Goal: Task Accomplishment & Management: Complete application form

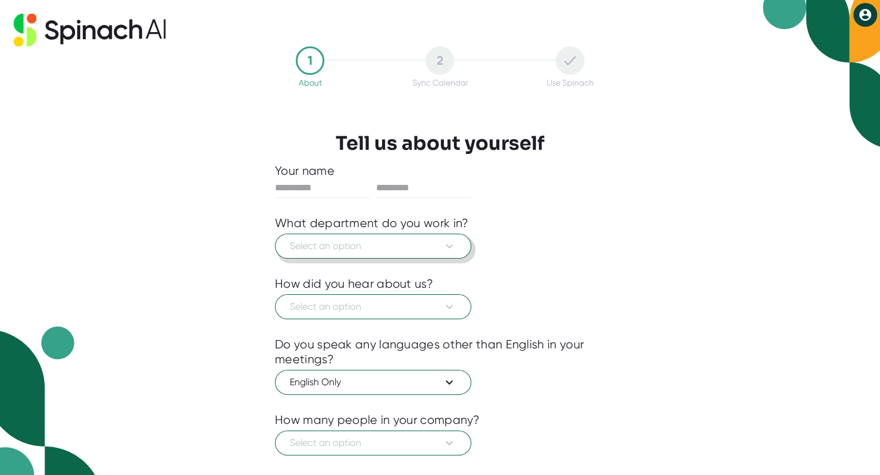
click at [421, 249] on span "Select an option" at bounding box center [373, 246] width 167 height 14
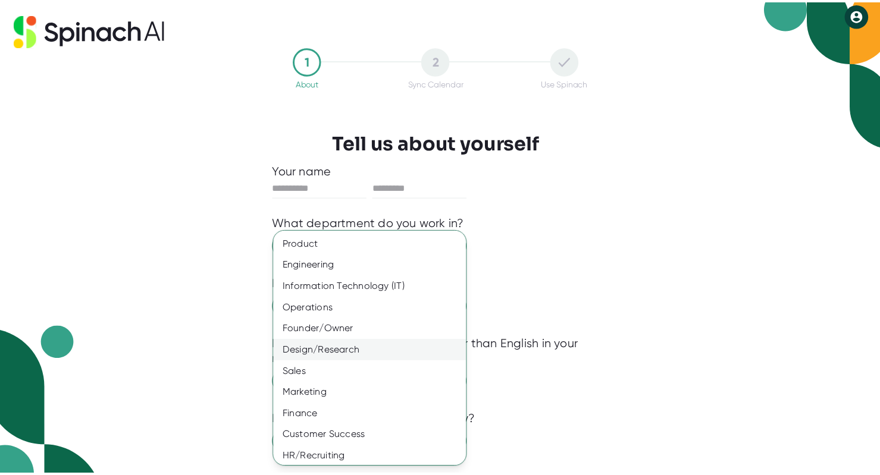
scroll to position [46, 0]
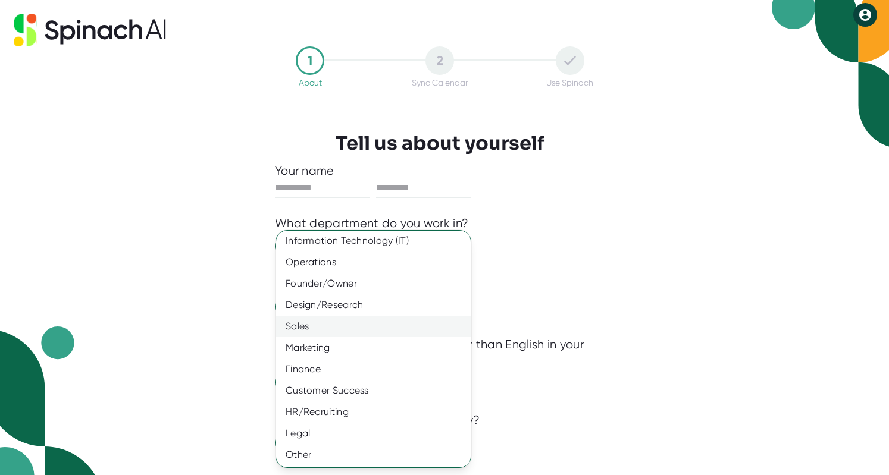
click at [380, 328] on div "Sales" at bounding box center [377, 326] width 203 height 21
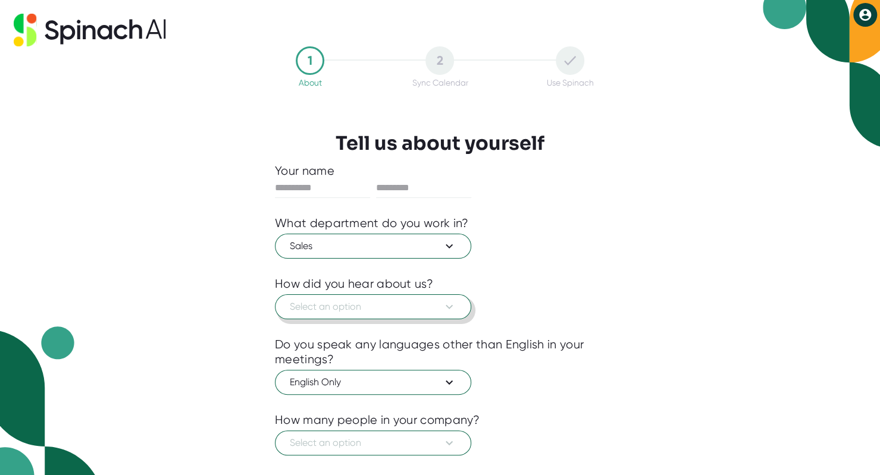
click at [400, 309] on span "Select an option" at bounding box center [373, 307] width 167 height 14
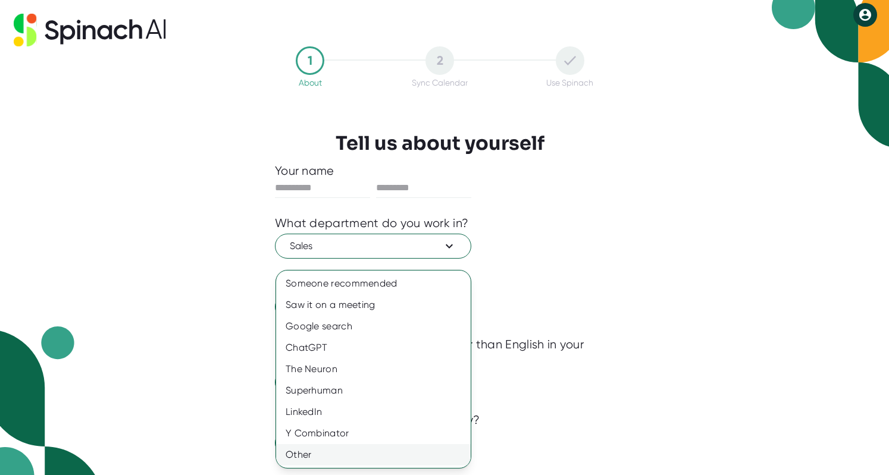
click at [335, 450] on div "Other" at bounding box center [373, 454] width 195 height 21
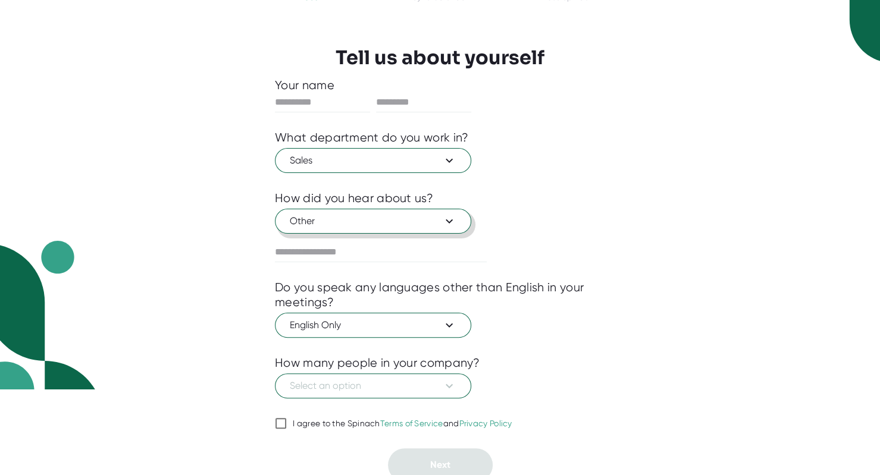
scroll to position [90, 0]
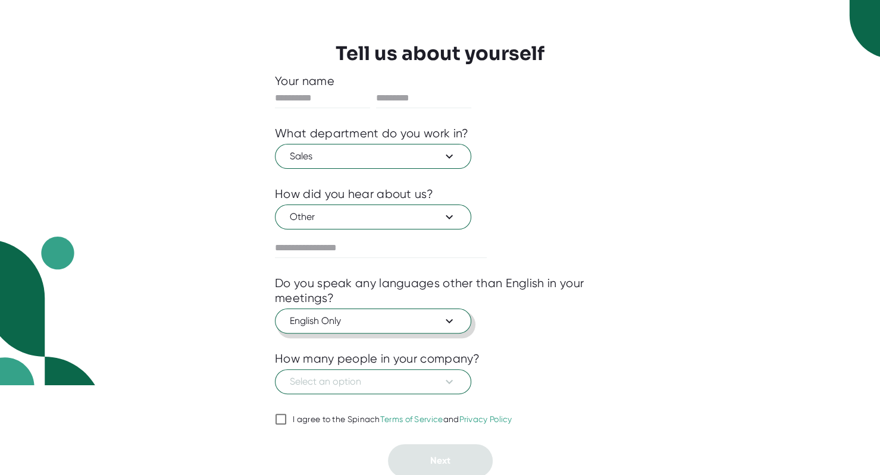
click at [366, 322] on span "English Only" at bounding box center [373, 321] width 167 height 14
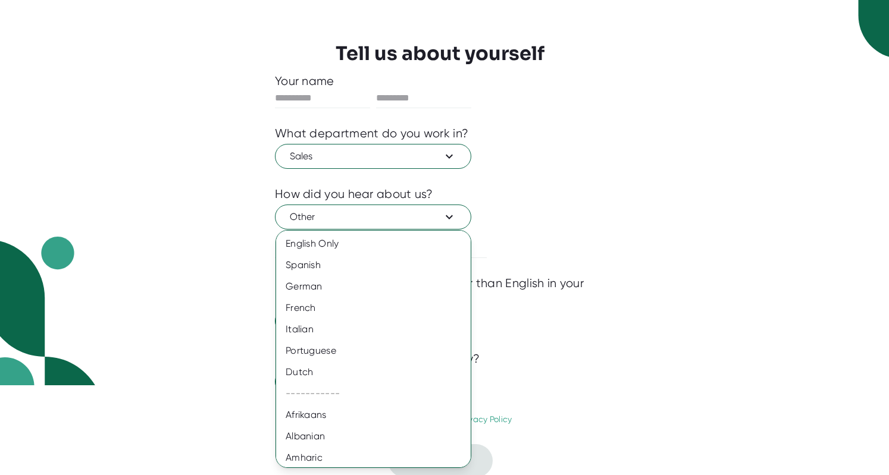
click at [206, 382] on div at bounding box center [444, 237] width 889 height 475
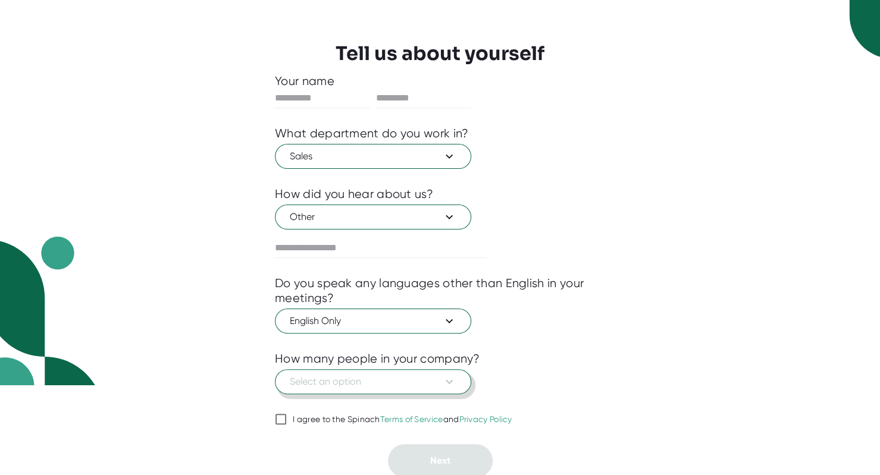
click at [322, 369] on button "Select an option" at bounding box center [373, 381] width 196 height 25
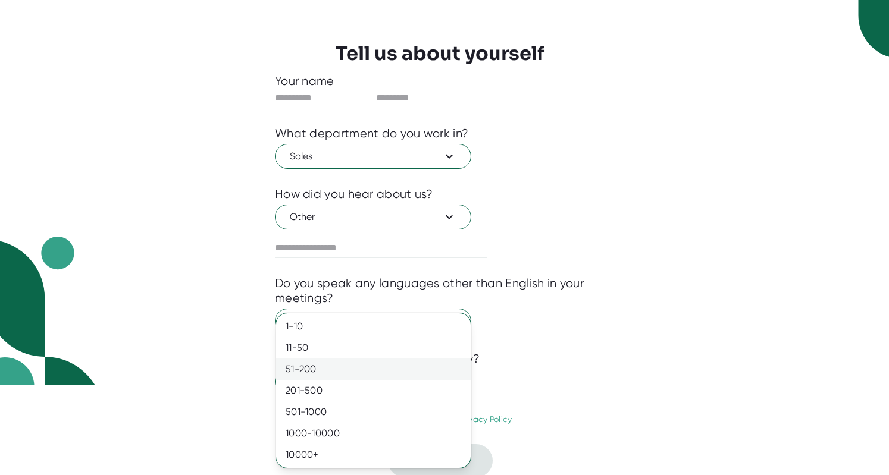
click at [347, 375] on div "51-200" at bounding box center [373, 369] width 195 height 21
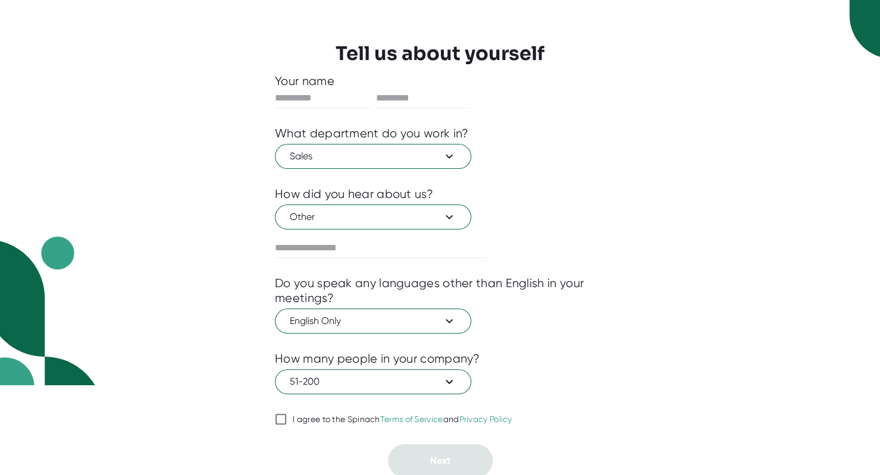
click at [284, 418] on input "I agree to the Spinach Terms of Service and Privacy Policy" at bounding box center [281, 419] width 12 height 14
checkbox input "true"
click at [651, 385] on html "1 About 2 Sync Calendar Use Spinach Tell us about yourself Your name What depar…" at bounding box center [440, 147] width 880 height 475
click at [314, 92] on input "text" at bounding box center [322, 98] width 95 height 19
click at [318, 98] on input "text" at bounding box center [322, 98] width 95 height 19
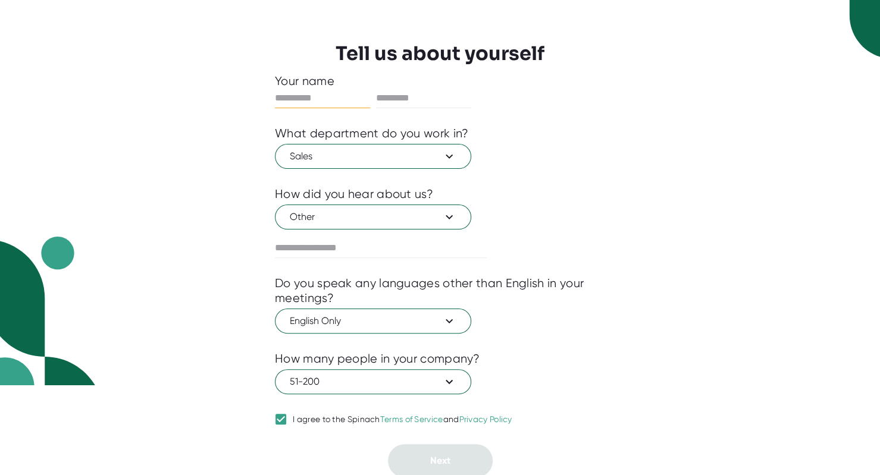
click at [318, 98] on input "text" at bounding box center [322, 98] width 95 height 19
type input "*******"
click at [434, 96] on input "*****" at bounding box center [423, 98] width 95 height 19
type input "*****"
click at [424, 427] on div at bounding box center [440, 436] width 330 height 18
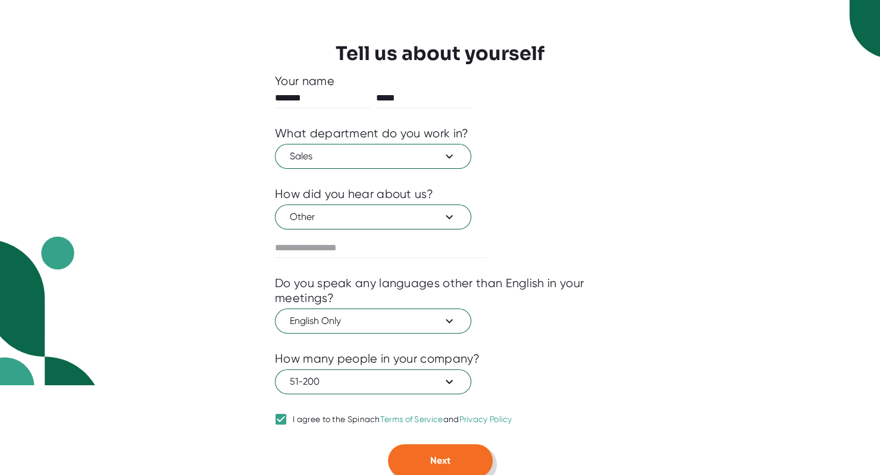
click at [425, 467] on button "Next" at bounding box center [440, 460] width 105 height 33
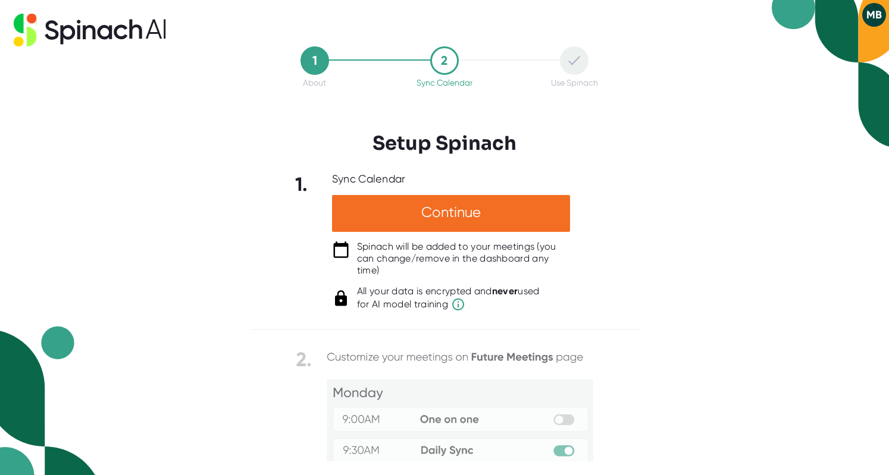
scroll to position [127, 0]
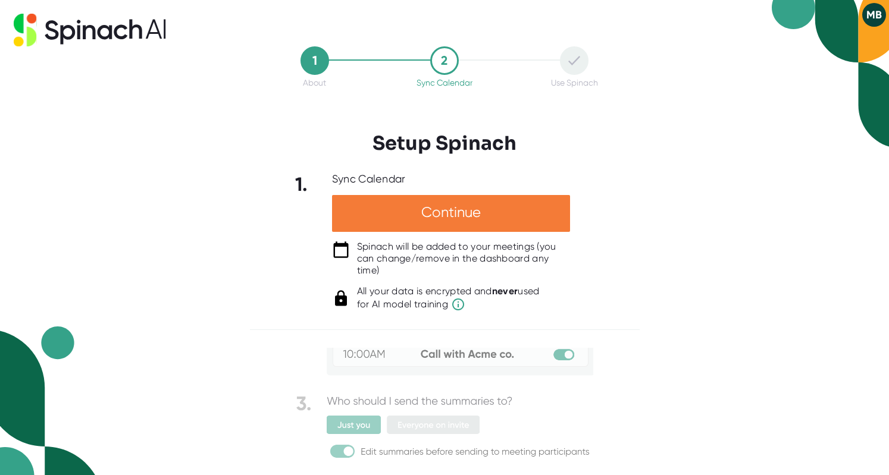
click at [472, 210] on div "Continue" at bounding box center [451, 213] width 238 height 37
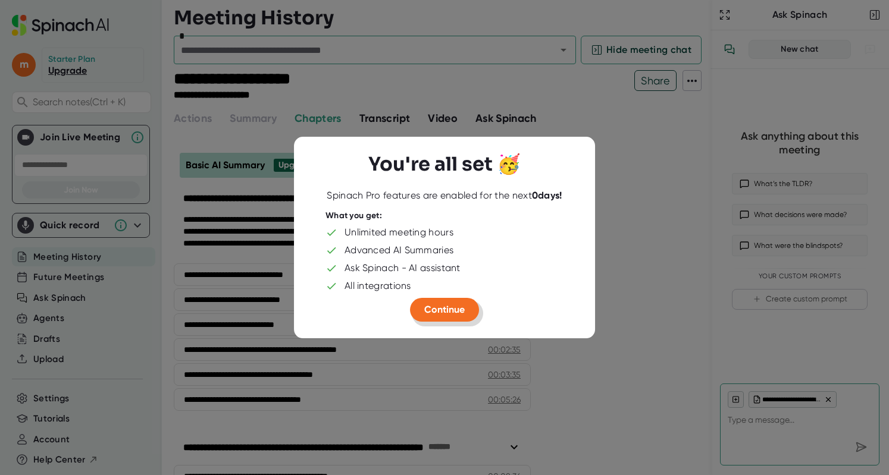
click at [460, 311] on span "Continue" at bounding box center [444, 309] width 40 height 11
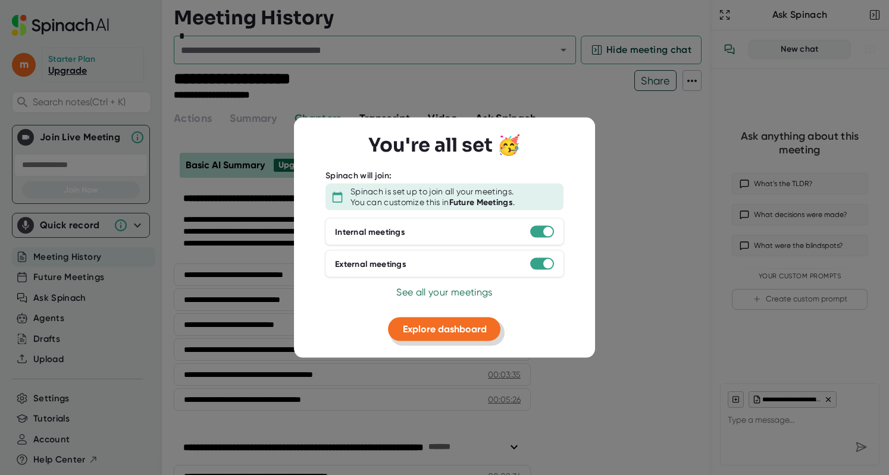
click at [433, 333] on span "Explore dashboard" at bounding box center [445, 329] width 84 height 11
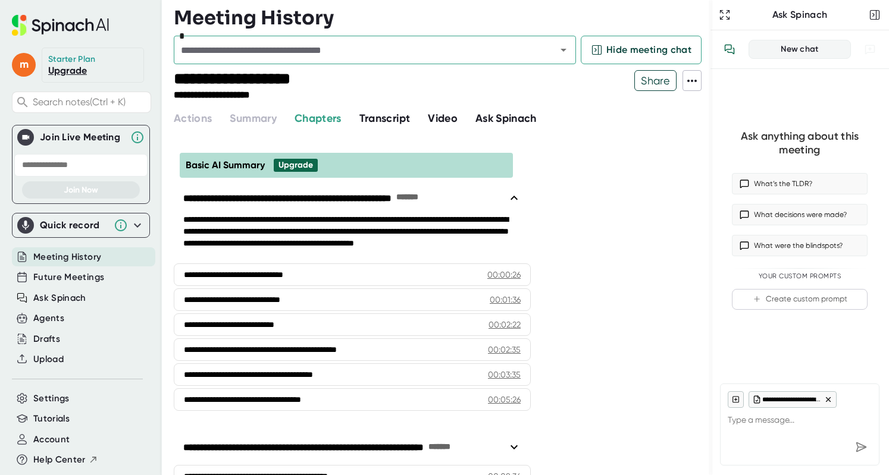
click at [432, 114] on span "Video" at bounding box center [443, 118] width 30 height 13
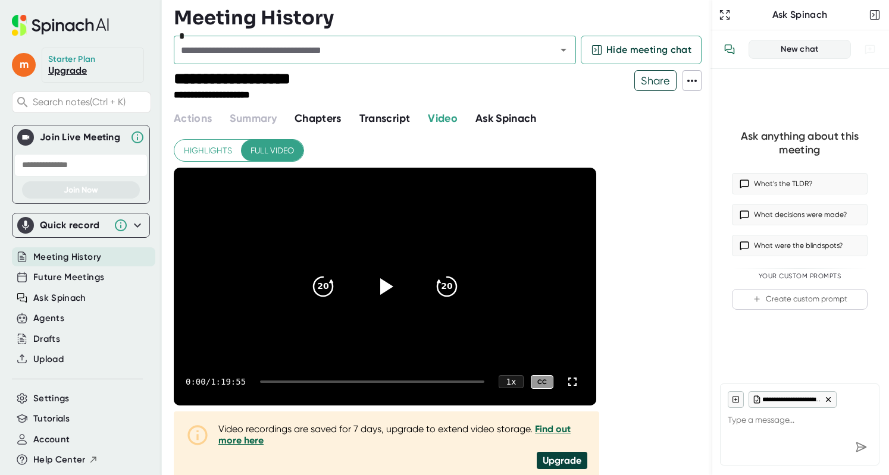
click at [700, 81] on span at bounding box center [692, 80] width 18 height 15
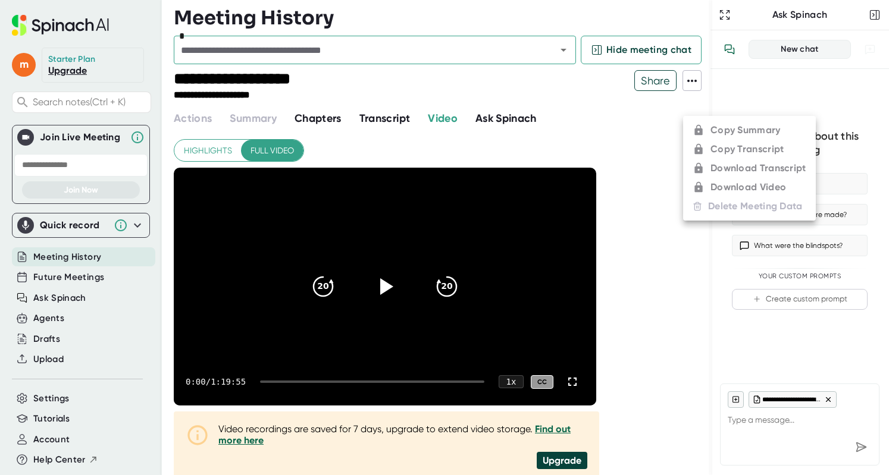
click at [704, 191] on ul "Copy Summary Copy Transcript Download Transcript Download Video Delete Meeting …" at bounding box center [749, 168] width 133 height 105
type textarea "x"
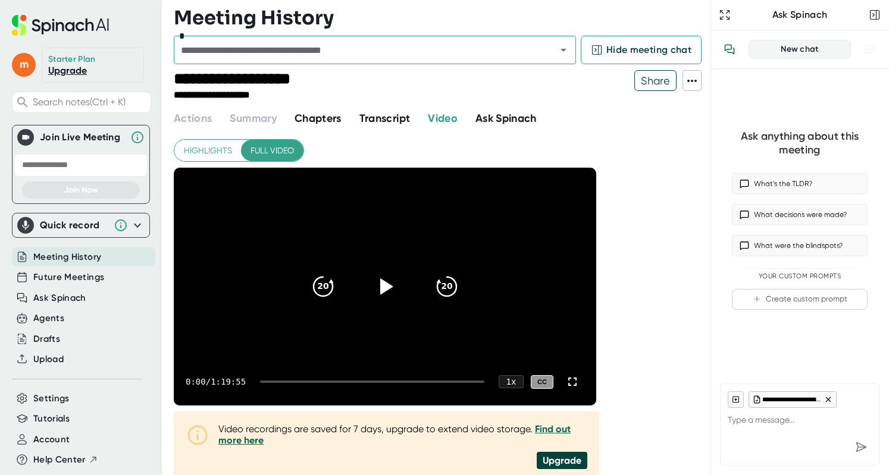
click at [692, 83] on icon at bounding box center [692, 81] width 14 height 14
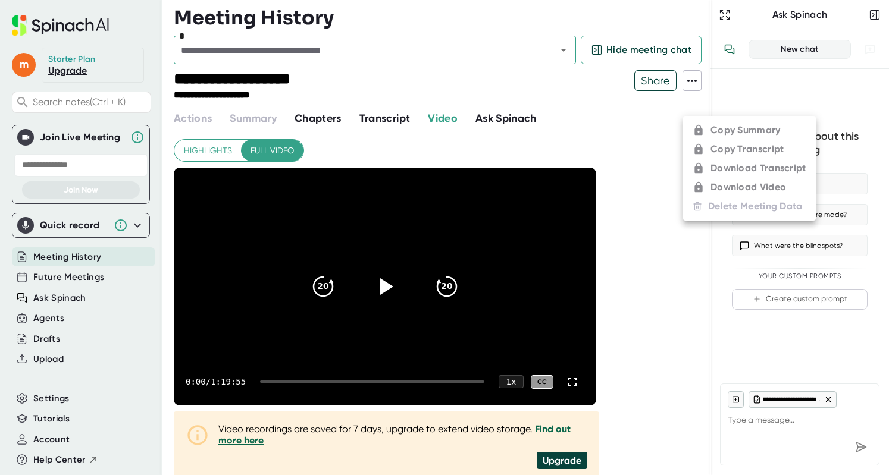
click at [723, 192] on ul "Copy Summary Copy Transcript Download Transcript Download Video Delete Meeting …" at bounding box center [749, 168] width 133 height 105
click at [719, 162] on ul "Copy Summary Copy Transcript Download Transcript Download Video Delete Meeting …" at bounding box center [749, 168] width 133 height 105
click at [646, 150] on div at bounding box center [444, 237] width 889 height 475
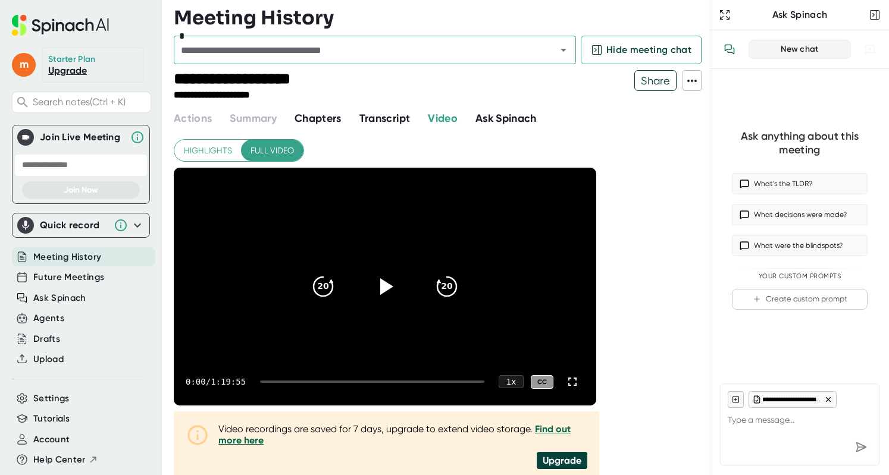
click at [63, 70] on link "Upgrade" at bounding box center [67, 70] width 39 height 11
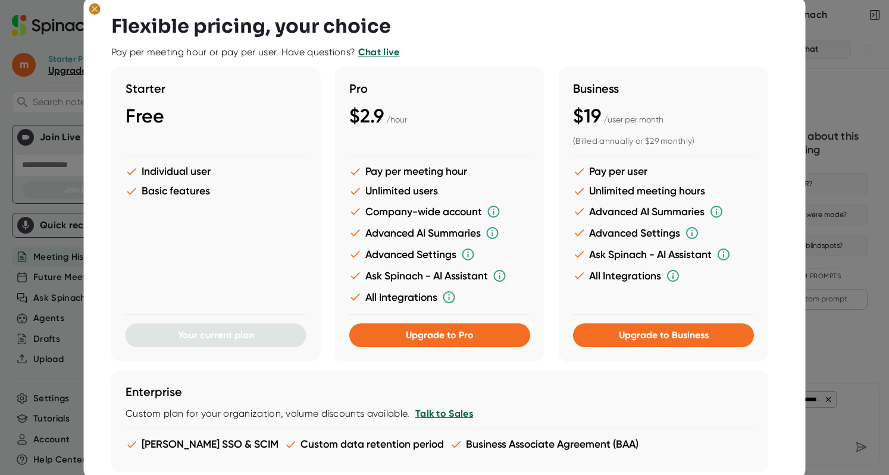
click at [93, 8] on ellipse at bounding box center [94, 9] width 11 height 12
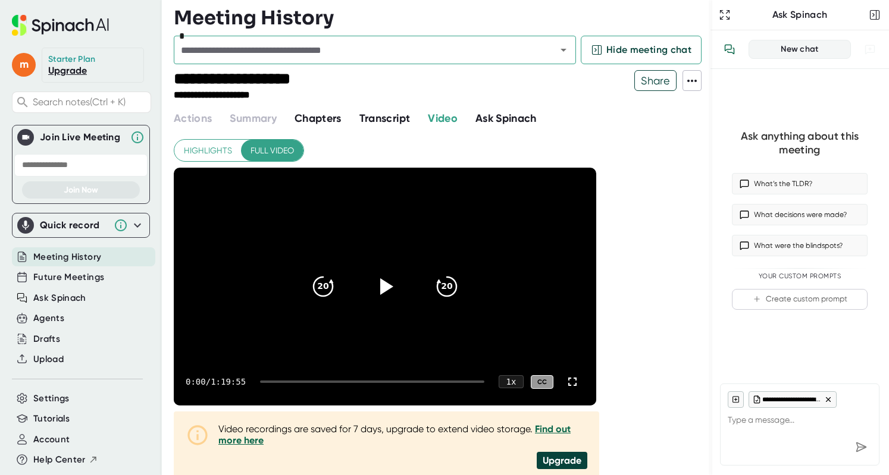
click at [396, 116] on span "Transcript" at bounding box center [384, 118] width 51 height 13
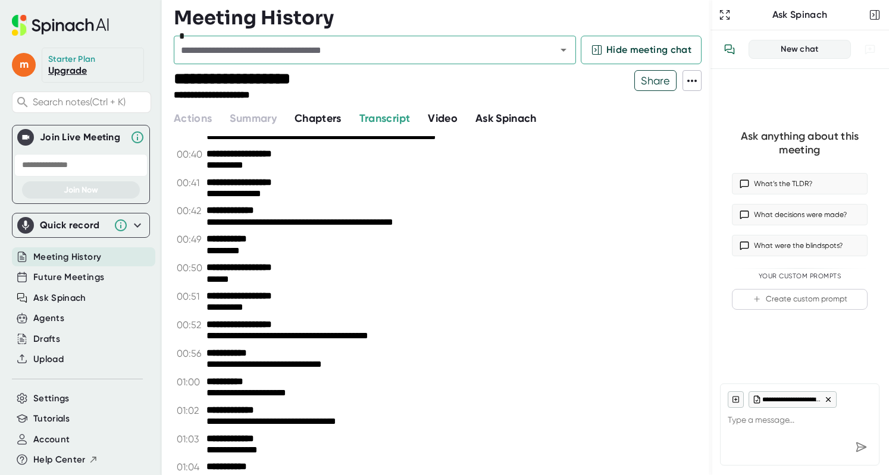
click at [453, 112] on span "Video" at bounding box center [443, 118] width 30 height 13
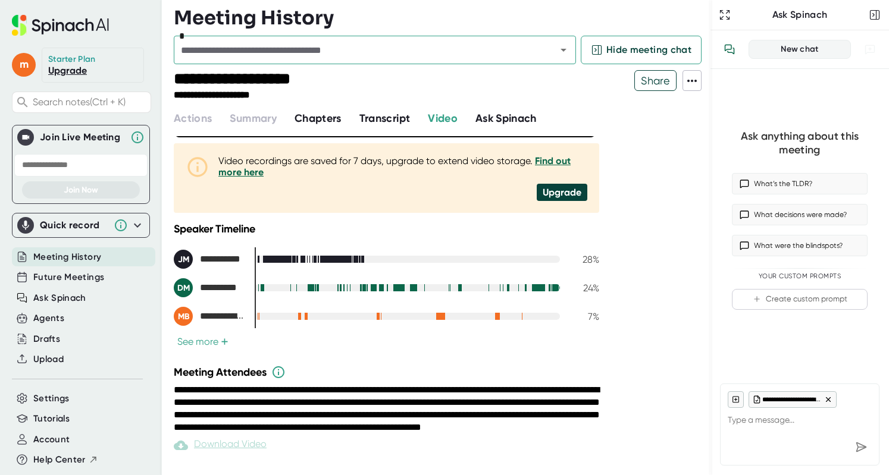
scroll to position [287, 0]
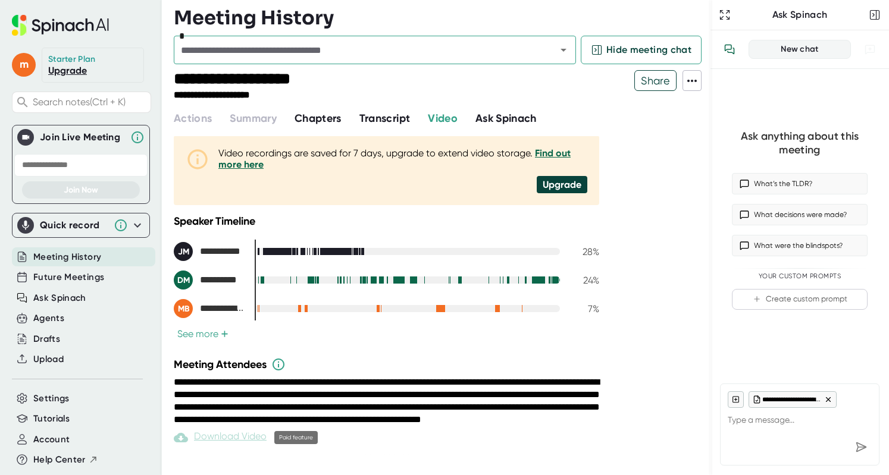
click at [205, 439] on div "Download Video" at bounding box center [220, 438] width 93 height 14
click at [189, 438] on div "Download Video" at bounding box center [220, 438] width 93 height 14
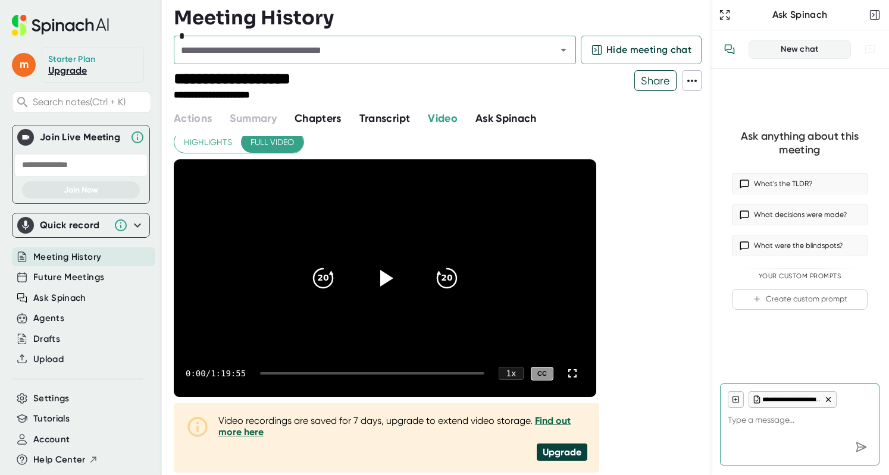
scroll to position [0, 0]
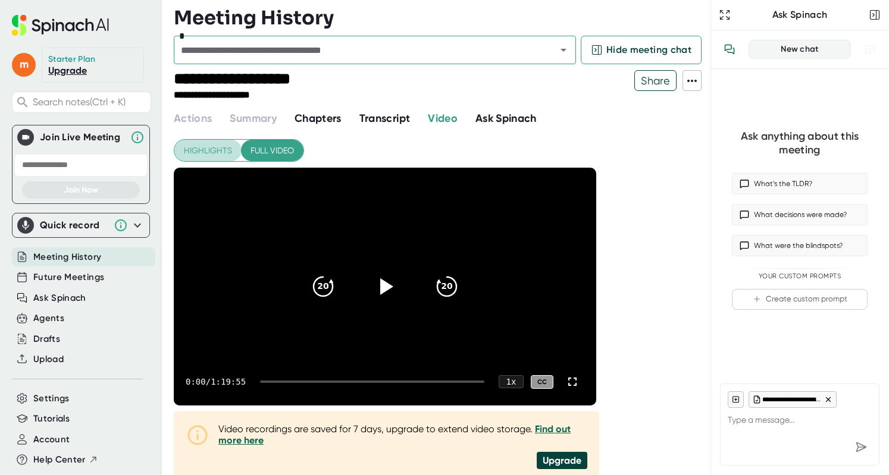
click at [197, 153] on span "Highlights" at bounding box center [208, 150] width 48 height 15
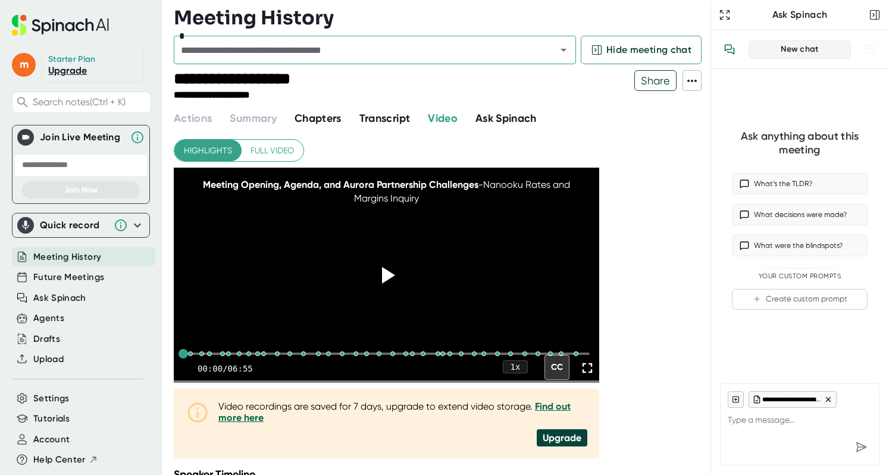
click at [287, 148] on span "Full video" at bounding box center [271, 150] width 43 height 15
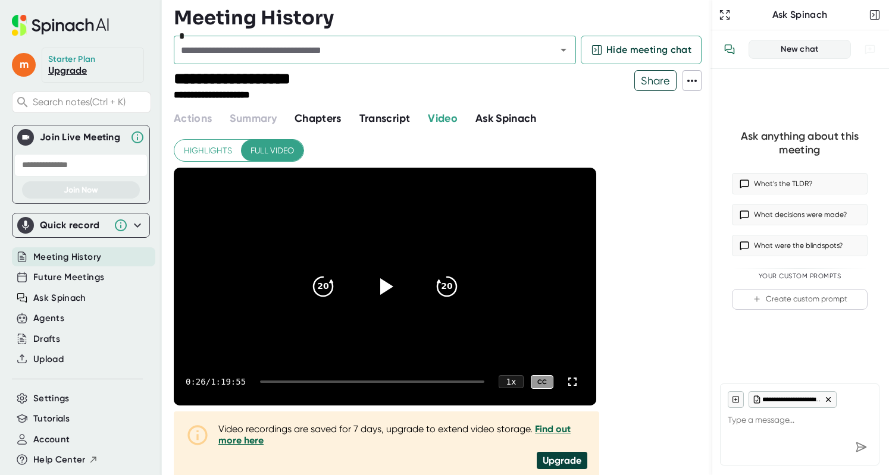
click at [382, 108] on div "**********" at bounding box center [442, 98] width 537 height 57
click at [381, 121] on span "Transcript" at bounding box center [384, 118] width 51 height 13
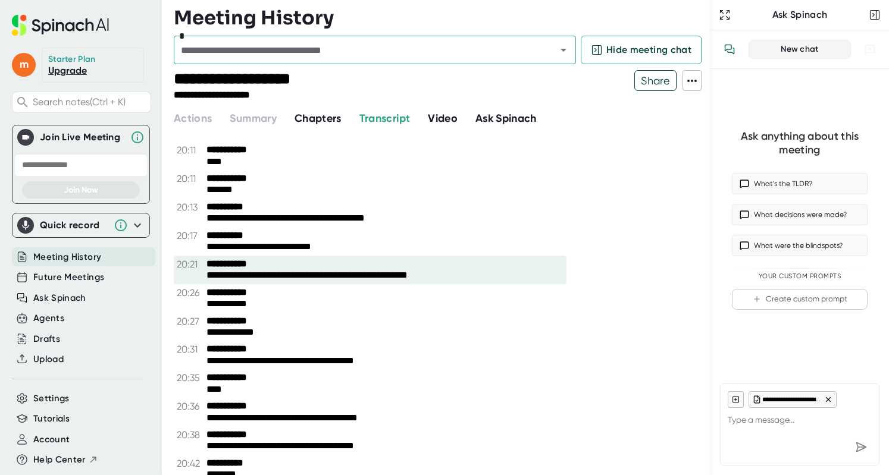
scroll to position [10635, 0]
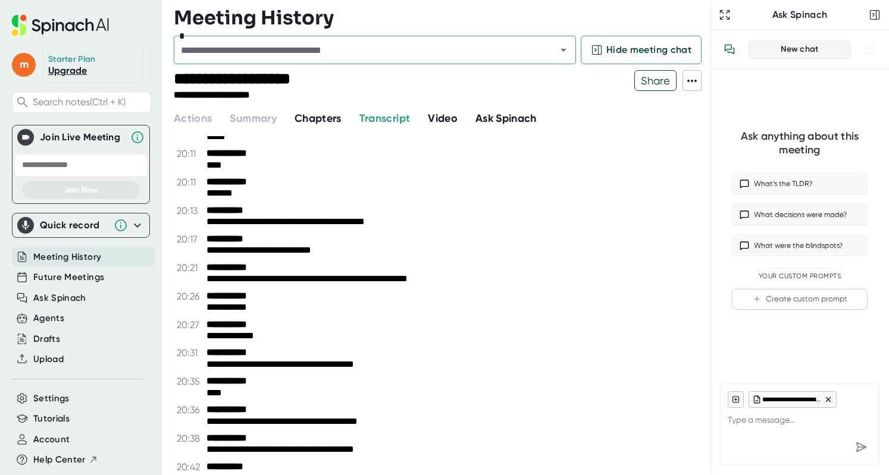
type textarea "x"
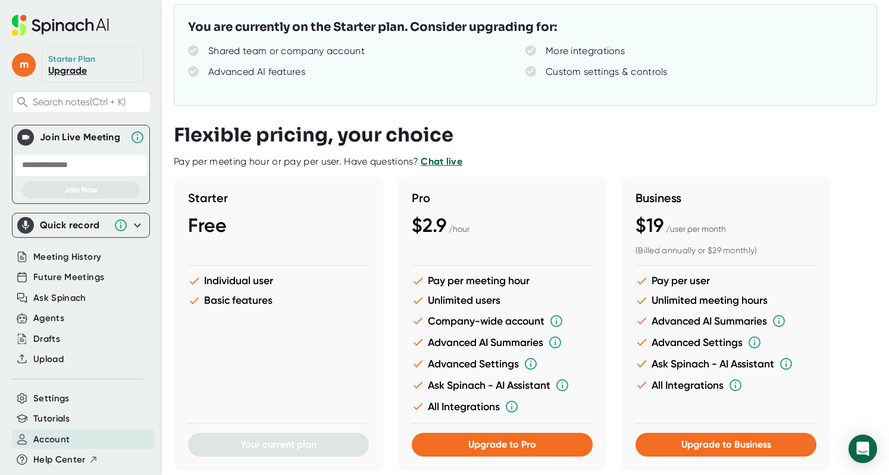
scroll to position [155, 0]
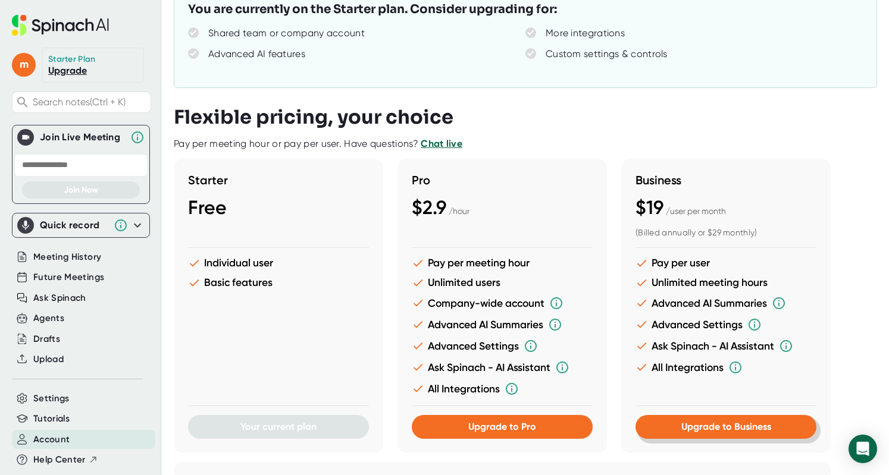
click at [736, 428] on span "Upgrade to Business" at bounding box center [726, 426] width 90 height 11
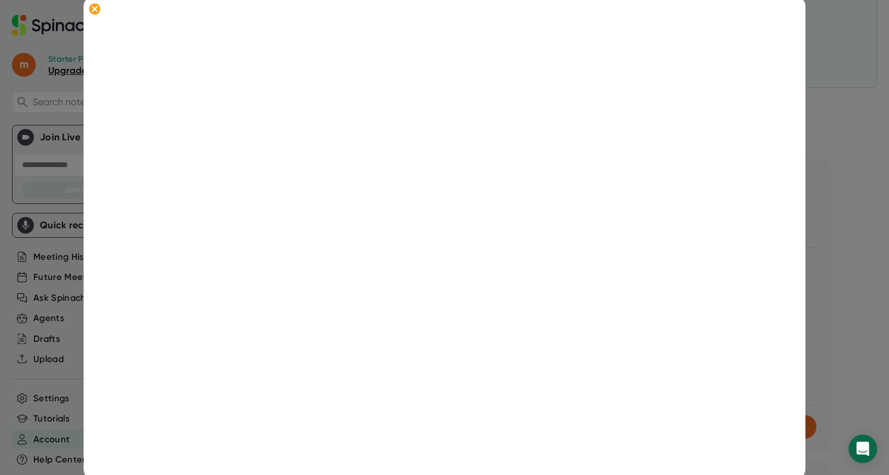
scroll to position [64, 0]
